Goal: Information Seeking & Learning: Learn about a topic

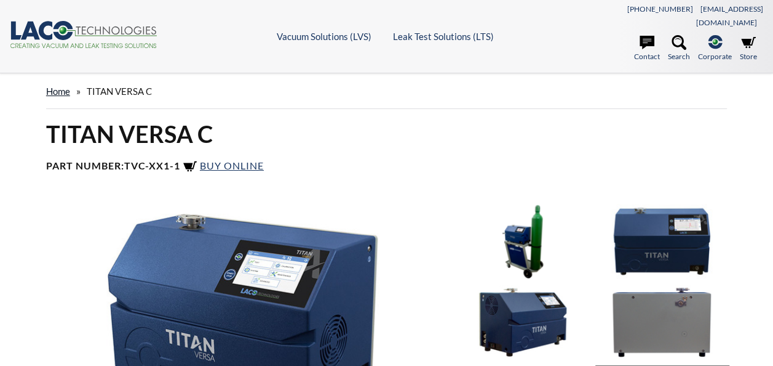
click at [60, 86] on link "home" at bounding box center [58, 91] width 24 height 11
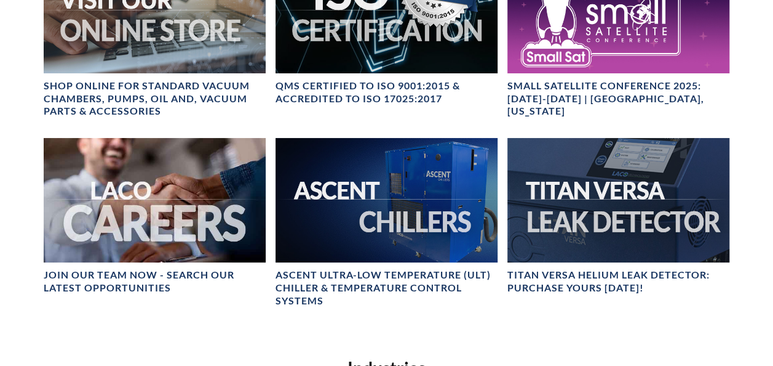
scroll to position [492, 0]
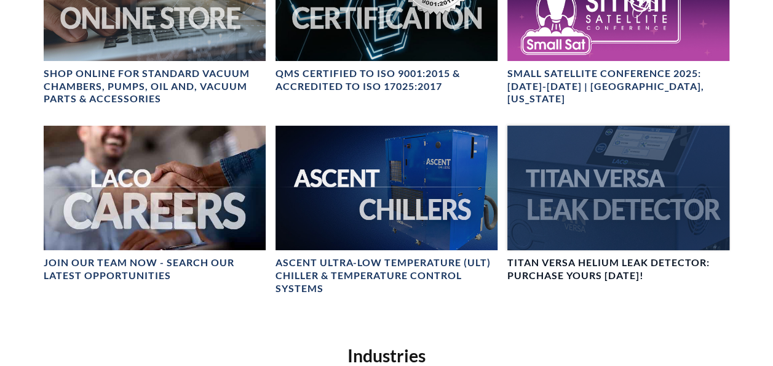
click at [604, 199] on div at bounding box center [619, 188] width 222 height 125
click at [580, 199] on div at bounding box center [619, 188] width 222 height 125
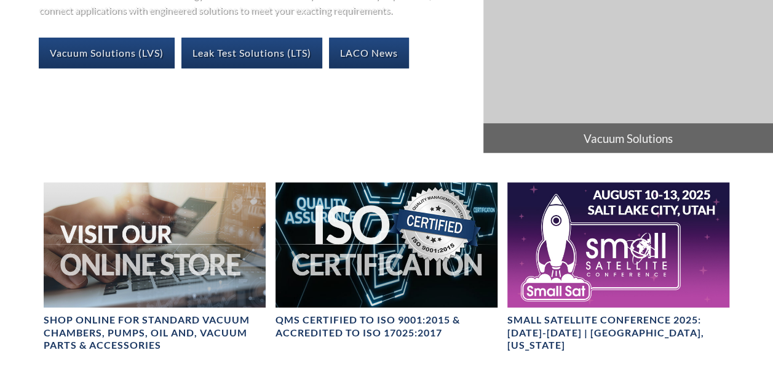
scroll to position [0, 0]
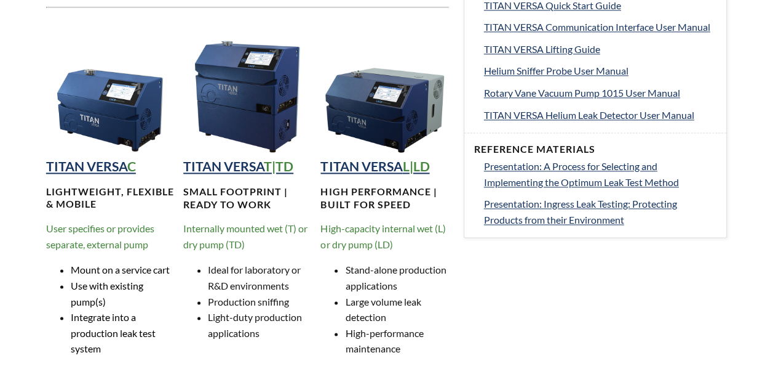
scroll to position [738, 0]
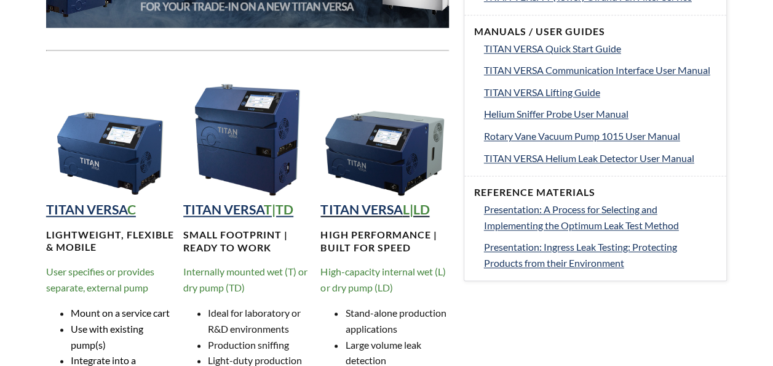
click at [372, 201] on strong "TITAN VERSA" at bounding box center [362, 209] width 82 height 16
click at [94, 145] on img at bounding box center [110, 134] width 128 height 128
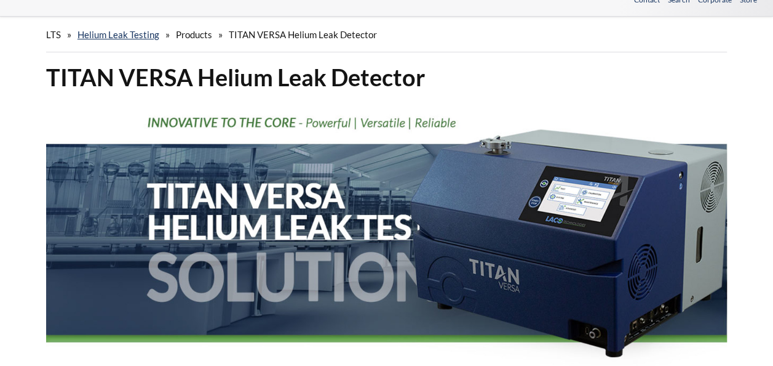
scroll to position [308, 0]
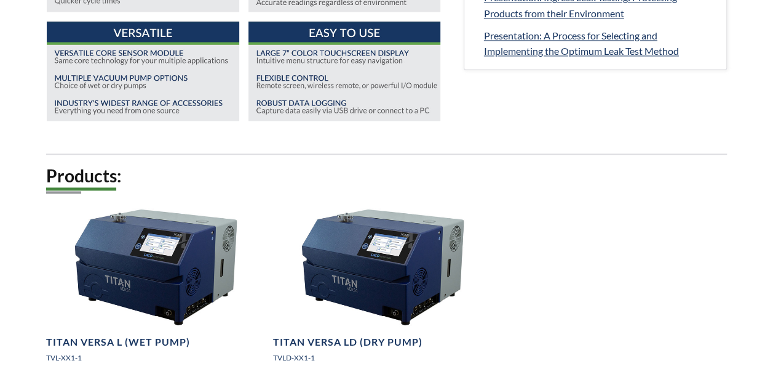
scroll to position [1046, 0]
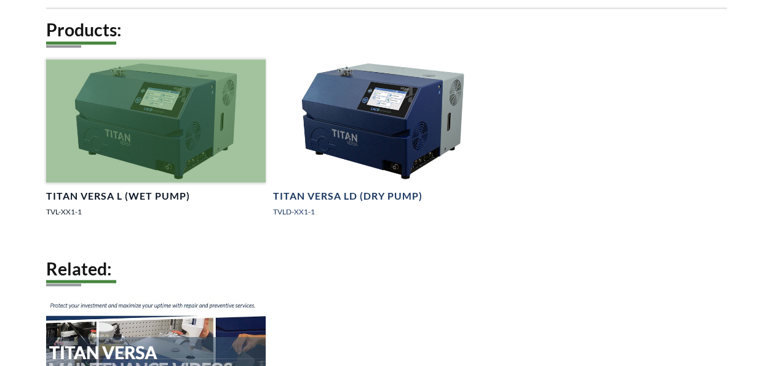
click at [205, 133] on div at bounding box center [156, 120] width 220 height 123
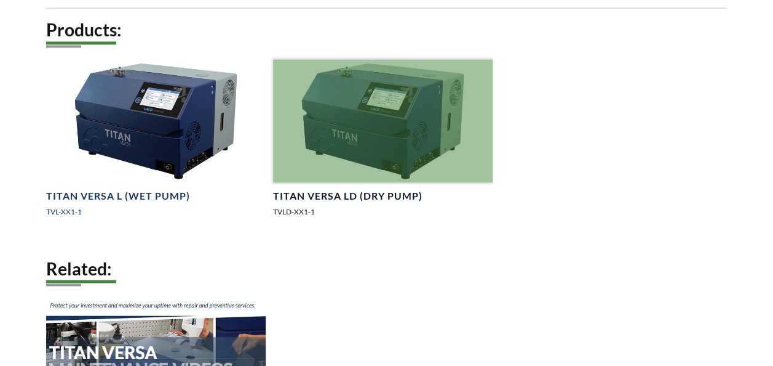
click at [405, 119] on div at bounding box center [383, 120] width 220 height 123
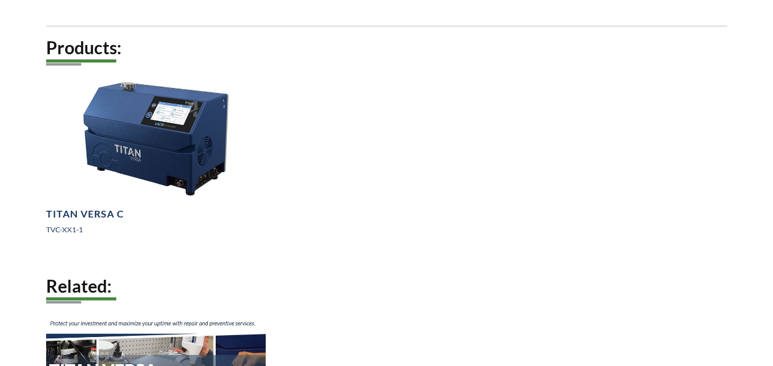
scroll to position [985, 0]
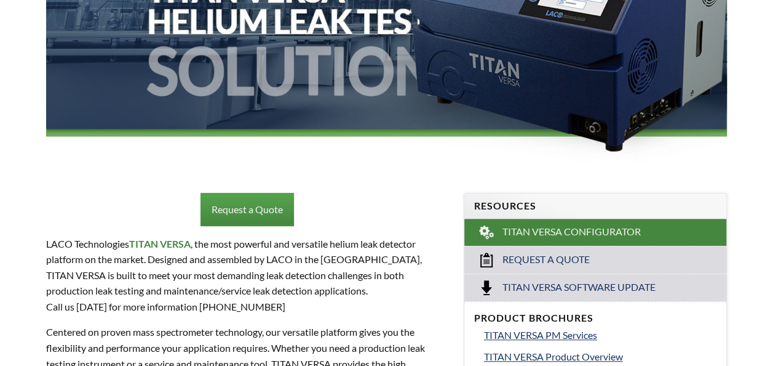
scroll to position [369, 0]
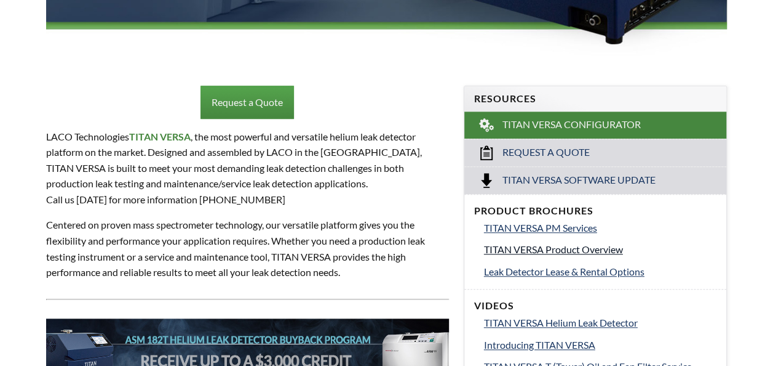
click at [513, 243] on span "TITAN VERSA Product Overview" at bounding box center [553, 249] width 139 height 12
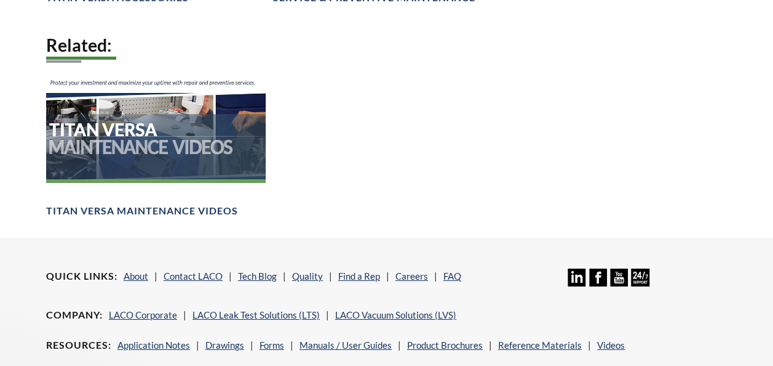
scroll to position [1969, 0]
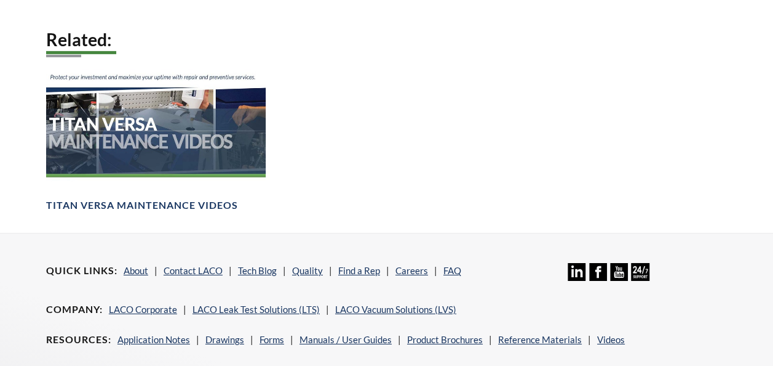
click at [373, 97] on div "Related: TITAN VERSA Maintenance Videos" at bounding box center [386, 129] width 681 height 203
